Goal: Task Accomplishment & Management: Use online tool/utility

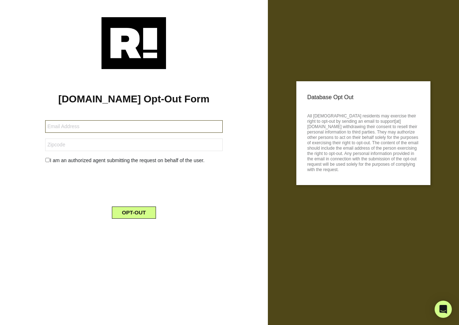
type input "[EMAIL_ADDRESS][DOMAIN_NAME]"
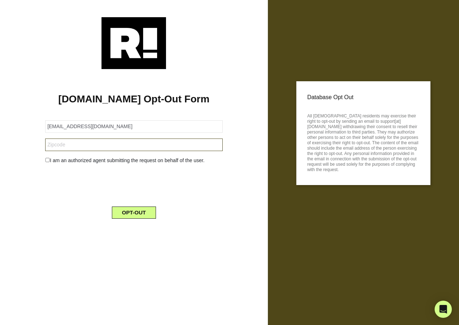
type input "97754"
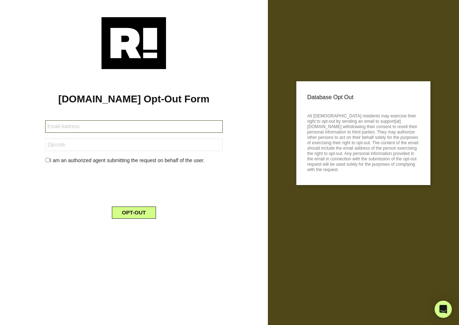
type input "[EMAIL_ADDRESS][DOMAIN_NAME]"
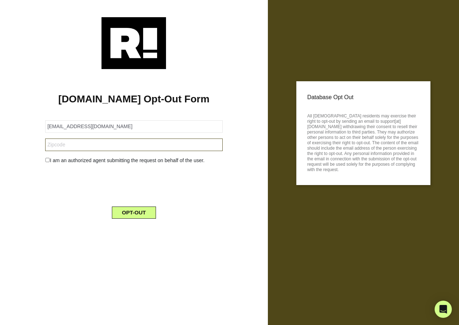
type input "06903"
